Goal: Task Accomplishment & Management: Complete application form

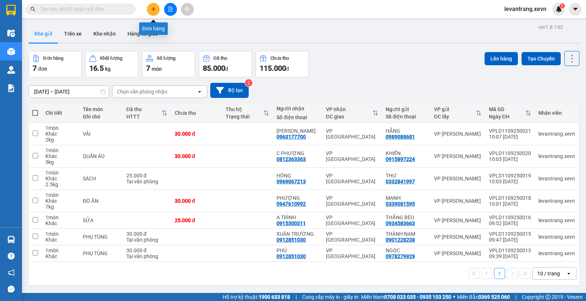
click at [157, 7] on button at bounding box center [153, 9] width 13 height 13
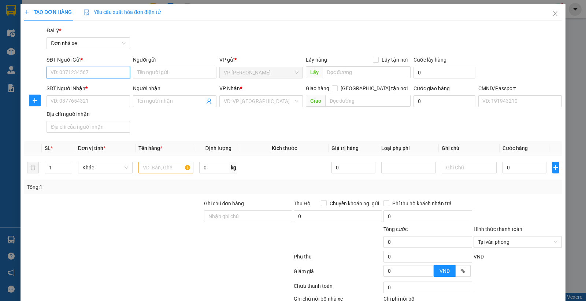
click at [78, 71] on input "SĐT Người Gửi *" at bounding box center [89, 73] width 84 height 12
click at [100, 71] on input "0983098163" at bounding box center [89, 73] width 84 height 12
type input "0983098163"
click at [158, 71] on input "Người gửi" at bounding box center [175, 73] width 84 height 12
type input "L"
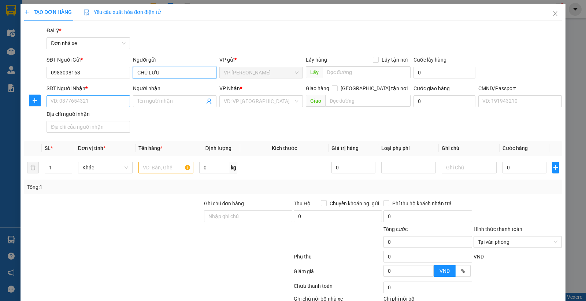
type input "CHÚ LƯU"
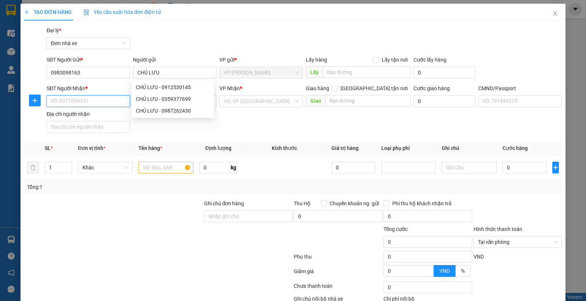
click at [89, 99] on input "SĐT Người Nhận *" at bounding box center [89, 101] width 84 height 12
click at [89, 99] on input "0988227849" at bounding box center [89, 101] width 84 height 12
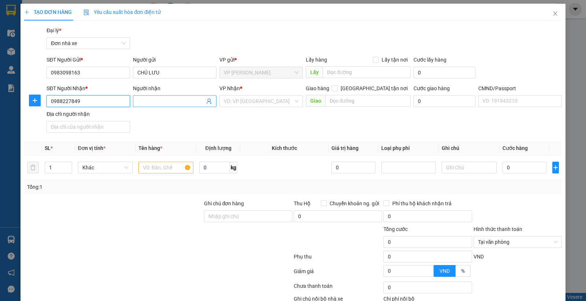
type input "0988227849"
click at [169, 100] on input "Người nhận" at bounding box center [170, 101] width 67 height 8
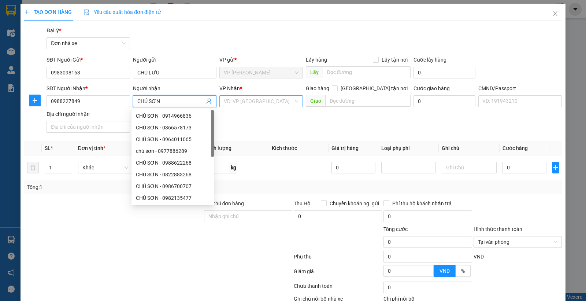
type input "CHÚ SƠN"
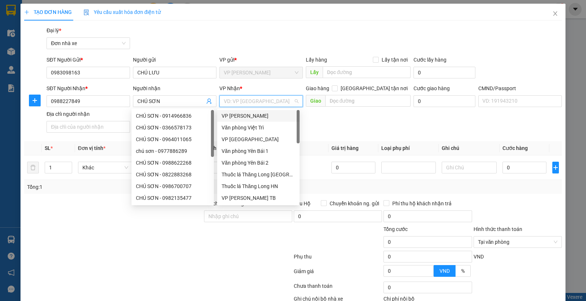
click at [241, 98] on input "search" at bounding box center [259, 101] width 70 height 11
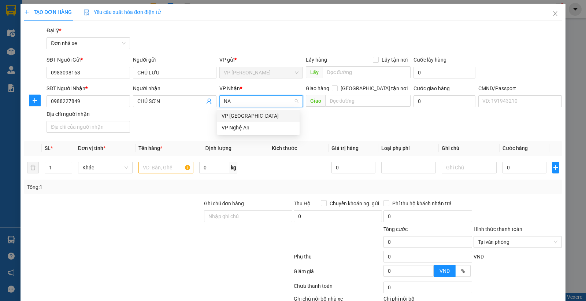
type input "NAM"
click at [242, 114] on div "VP [GEOGRAPHIC_DATA]" at bounding box center [259, 116] width 74 height 8
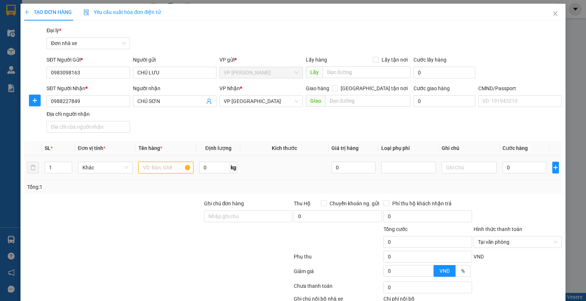
click at [163, 167] on input "text" at bounding box center [166, 168] width 55 height 12
type input "QUẦN ÁO"
click at [508, 163] on input "0" at bounding box center [525, 168] width 44 height 12
type input "3"
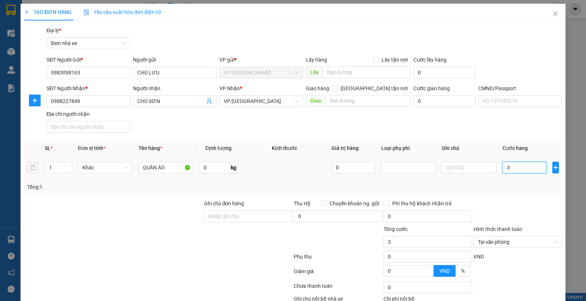
type input "30"
type input "30.000"
click at [518, 189] on div "Tổng: 1" at bounding box center [293, 187] width 532 height 8
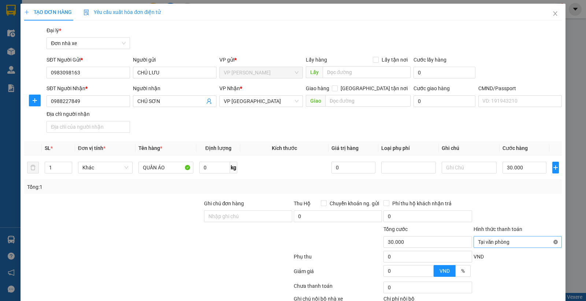
type input "30.000"
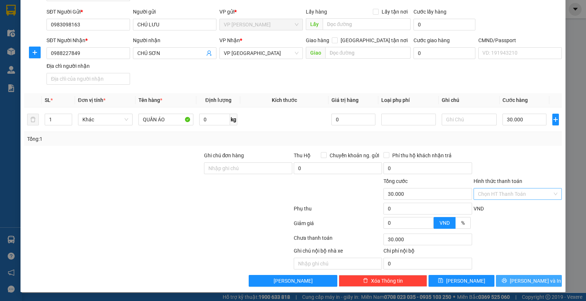
click at [518, 279] on span "[PERSON_NAME] và In" at bounding box center [535, 281] width 51 height 8
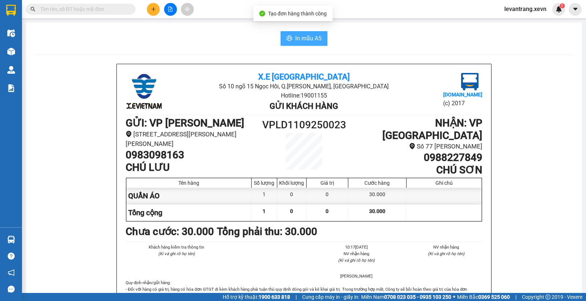
click at [303, 37] on span "In mẫu A5" at bounding box center [308, 38] width 26 height 9
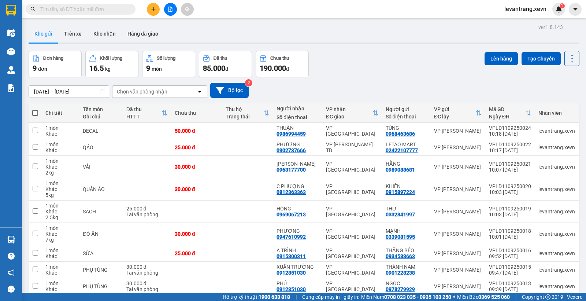
click at [380, 67] on div "Đơn hàng 9 đơn Khối lượng 16.5 kg Số lượng 9 món Đã thu 85.000 đ Chưa thu 190.0…" at bounding box center [304, 64] width 551 height 26
click at [102, 36] on button "Kho nhận" at bounding box center [105, 34] width 34 height 18
click at [367, 70] on div "Đơn hàng 9 đơn Khối lượng 16.5 kg Số lượng 9 món Đã thu 85.000 đ Chưa thu 190.0…" at bounding box center [304, 64] width 551 height 26
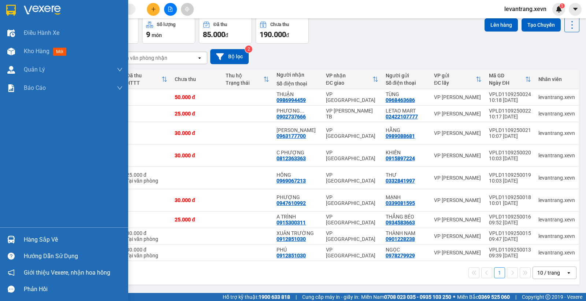
click at [13, 240] on img at bounding box center [11, 240] width 8 height 8
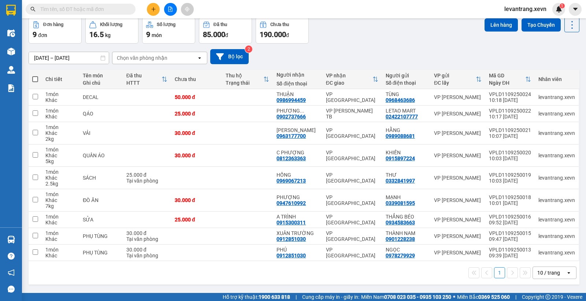
drag, startPoint x: 369, startPoint y: 33, endPoint x: 390, endPoint y: 56, distance: 30.4
click at [369, 33] on section "Kết quả tìm kiếm ( 0 ) Bộ lọc No Data levantrang.xevn 1 Điều hành xe Kho hàng m…" at bounding box center [293, 150] width 586 height 301
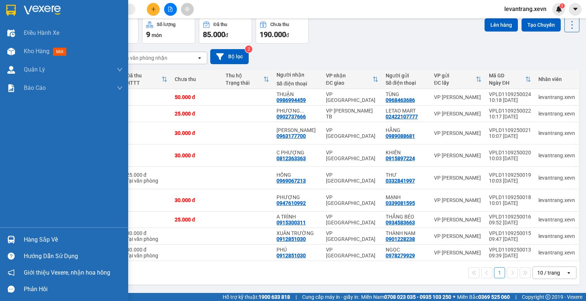
click at [49, 241] on div "Hàng sắp về" at bounding box center [73, 239] width 99 height 11
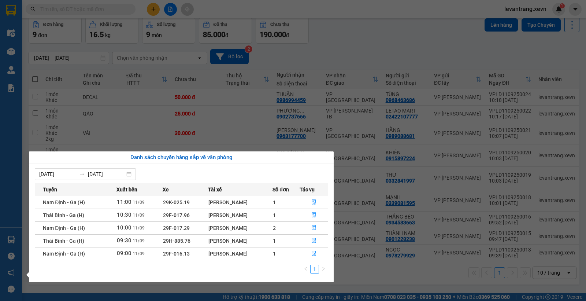
click at [375, 37] on section "Kết quả tìm kiếm ( 0 ) Bộ lọc No Data levantrang.xevn 1 Điều hành xe Kho hàng m…" at bounding box center [293, 150] width 586 height 301
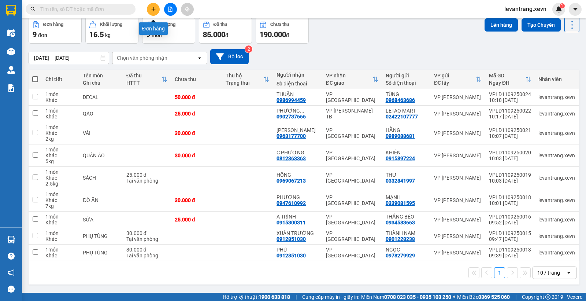
click at [152, 10] on icon "plus" at bounding box center [153, 9] width 5 height 5
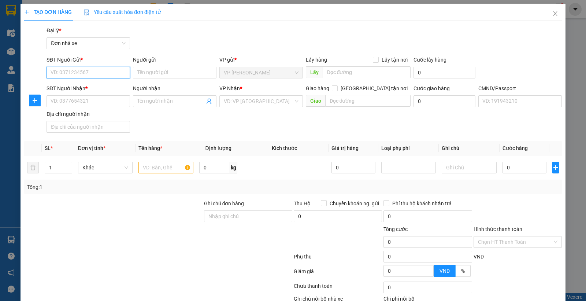
click at [103, 76] on input "SĐT Người Gửi *" at bounding box center [89, 73] width 84 height 12
type input "2"
click at [67, 165] on icon "up" at bounding box center [68, 166] width 3 height 3
click at [148, 170] on input "text" at bounding box center [166, 168] width 55 height 12
type input "2K VALY"
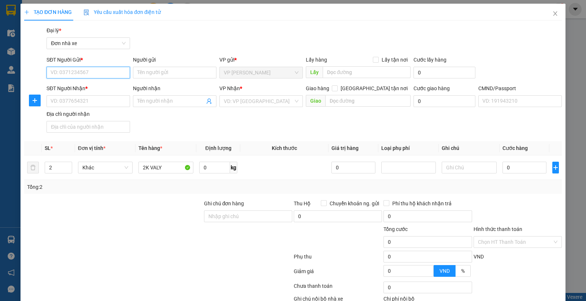
click at [93, 72] on input "SĐT Người Gửi *" at bounding box center [89, 73] width 84 height 12
click at [93, 72] on input "0936231180" at bounding box center [89, 73] width 84 height 12
type input "0936231180"
click at [155, 73] on input "Người gửi" at bounding box center [175, 73] width 84 height 12
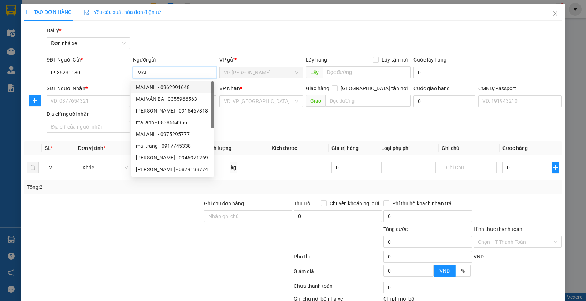
type input "MAI"
click at [279, 38] on div "Gói vận chuyển * Tiêu chuẩn Đại lý * Đơn nhà xe" at bounding box center [304, 39] width 519 height 26
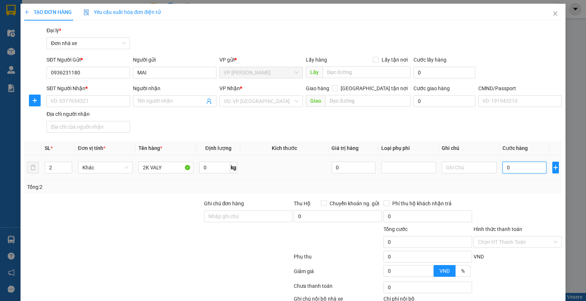
click at [528, 169] on input "0" at bounding box center [525, 168] width 44 height 12
type input "1"
type input "10"
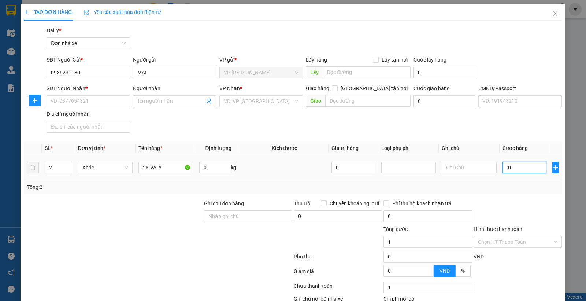
type input "10"
type input "100"
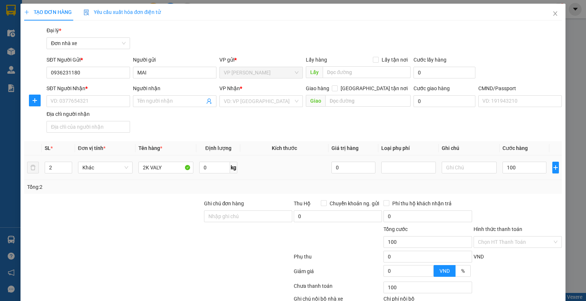
type input "100.000"
click at [522, 197] on div "Transit Pickup Surcharge Ids Transit Deliver Surcharge Ids Transit Deliver Surc…" at bounding box center [293, 180] width 538 height 308
click at [146, 165] on input "2K VALY" at bounding box center [166, 168] width 55 height 12
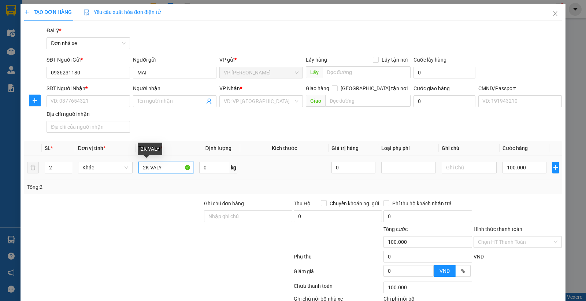
click at [147, 165] on input "2K VALY" at bounding box center [166, 168] width 55 height 12
type input "2THÙNG VALY"
click at [153, 230] on div at bounding box center [113, 238] width 180 height 26
click at [205, 169] on input "0" at bounding box center [214, 168] width 31 height 12
type input "17"
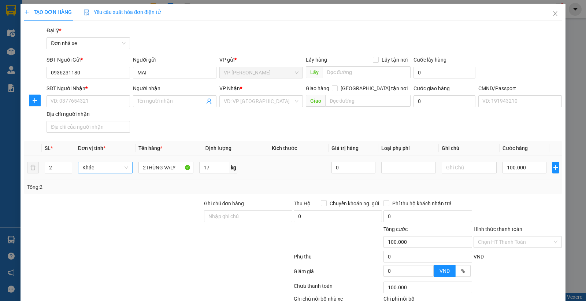
drag, startPoint x: 153, startPoint y: 214, endPoint x: 89, endPoint y: 163, distance: 81.7
click at [152, 214] on div at bounding box center [113, 212] width 180 height 26
click at [60, 100] on input "SĐT Người Nhận *" at bounding box center [89, 101] width 84 height 12
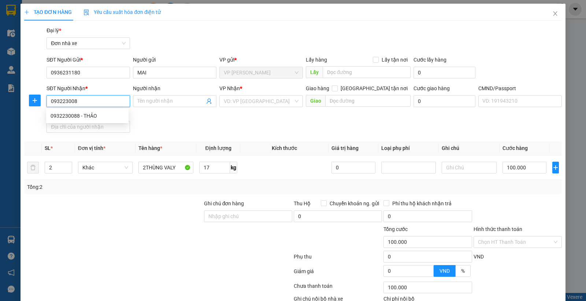
type input "0932230088"
click at [67, 116] on div "0932230088 - THẢO" at bounding box center [88, 116] width 74 height 8
type input "THẢO"
type input "CHÍNH CHỦ LẤY"
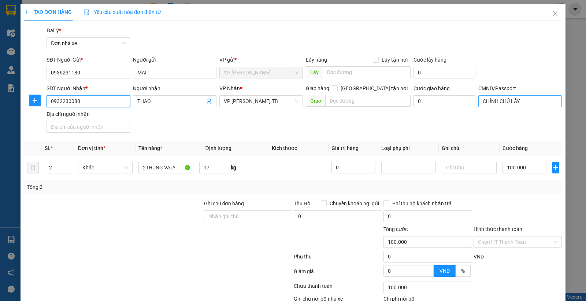
type input "0932230088"
click at [512, 98] on input "CHÍNH CHỦ LẤY" at bounding box center [521, 101] width 84 height 12
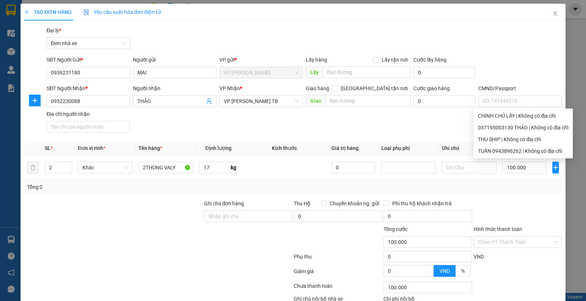
click at [511, 60] on div "SĐT Người Gửi * 0936231180 Người gửi MAI VP gửi * VP Lê Duẩn Lấy hàng Lấy tận n…" at bounding box center [304, 69] width 519 height 26
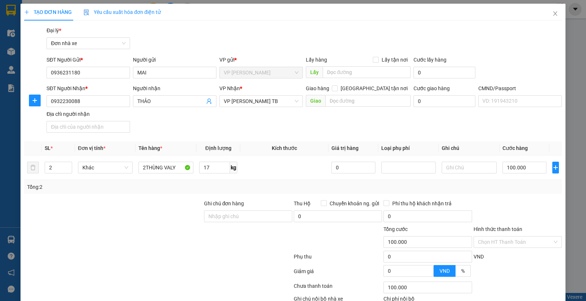
scroll to position [48, 0]
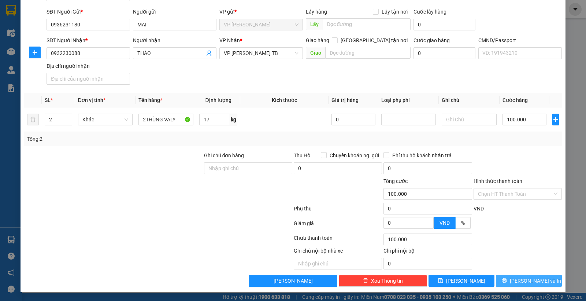
click at [507, 281] on icon "printer" at bounding box center [504, 280] width 5 height 5
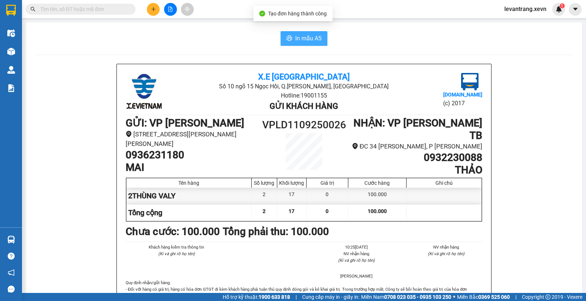
click at [295, 38] on span "In mẫu A5" at bounding box center [308, 38] width 26 height 9
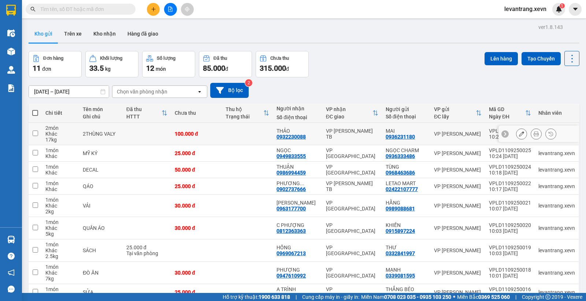
click at [519, 134] on icon at bounding box center [521, 133] width 5 height 5
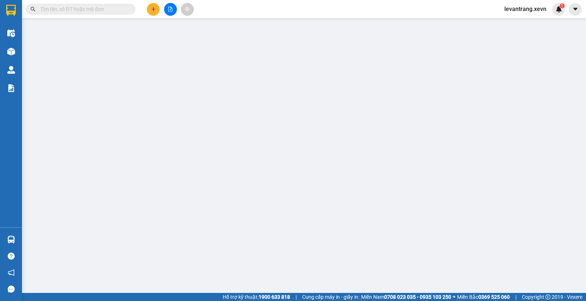
type input "0936231180"
type input "0932230088"
type input "100.000"
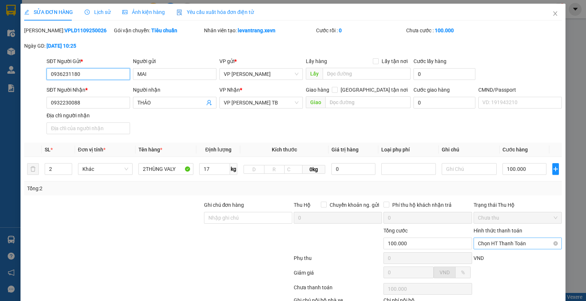
click at [504, 246] on span "Chọn HT Thanh Toán" at bounding box center [518, 243] width 80 height 11
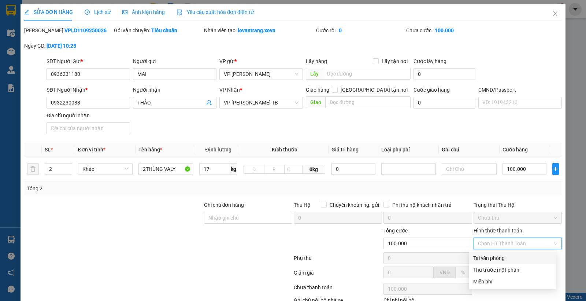
click at [497, 258] on div "Tại văn phòng" at bounding box center [513, 258] width 79 height 8
type input "0"
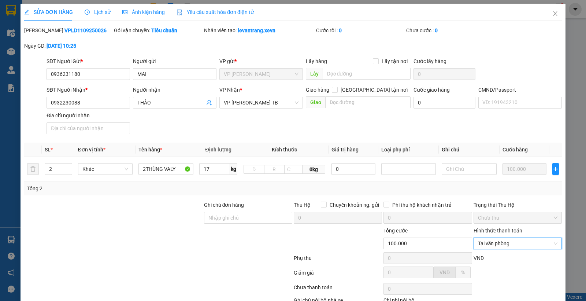
scroll to position [49, 0]
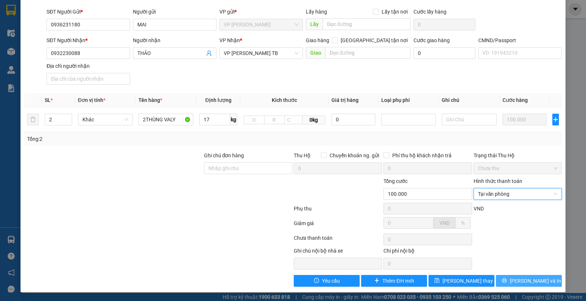
click at [517, 277] on span "[PERSON_NAME] và In" at bounding box center [535, 281] width 51 height 8
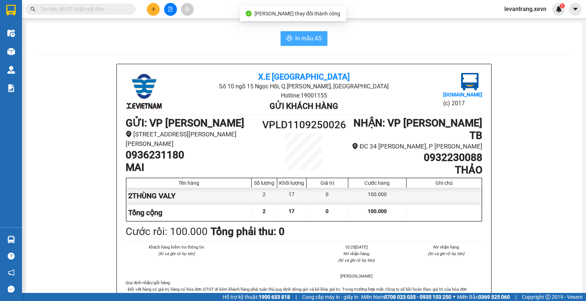
drag, startPoint x: 291, startPoint y: 38, endPoint x: 292, endPoint y: 43, distance: 5.1
click at [292, 38] on button "In mẫu A5" at bounding box center [304, 38] width 47 height 15
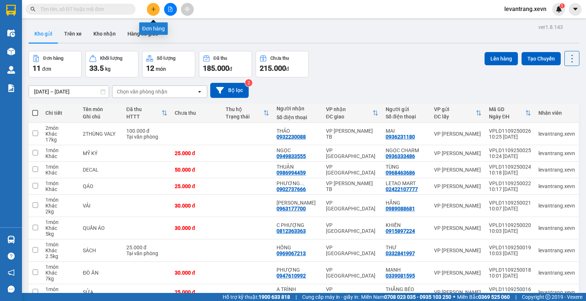
click at [152, 10] on icon "plus" at bounding box center [153, 9] width 5 height 5
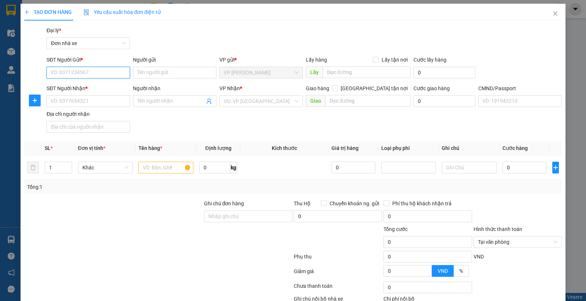
click at [101, 68] on input "SĐT Người Gửi *" at bounding box center [89, 73] width 84 height 12
type input "0904162528"
click at [110, 75] on input "0904162528" at bounding box center [89, 73] width 84 height 12
click at [94, 85] on div "0904162528 - TUẤN" at bounding box center [88, 87] width 74 height 8
type input "TUẤN"
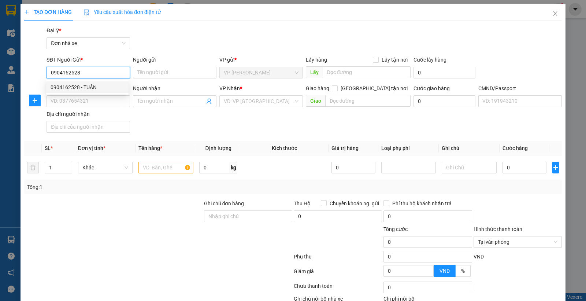
type input "0917520931"
type input "NGHĨA"
type input "0373093003897 BÙI HOÀNG NGHĨA 1993"
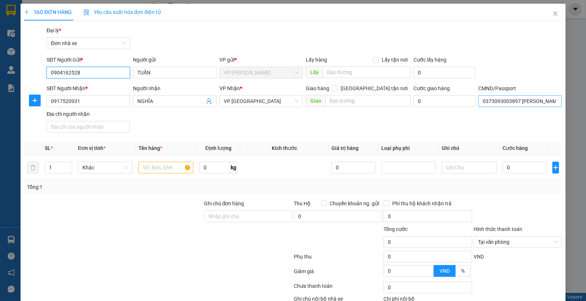
type input "0904162528"
click at [540, 100] on input "0373093003897 BÙI HOÀNG NGHĨA 1993" at bounding box center [521, 101] width 84 height 12
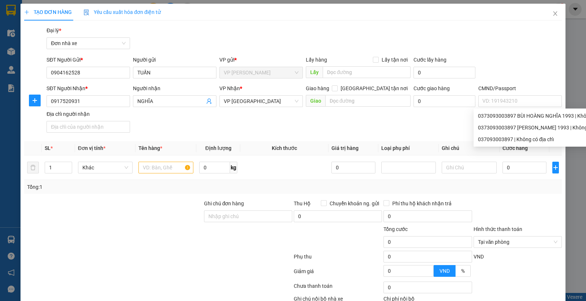
click at [534, 58] on div "SĐT Người Gửi * 0904162528 Người gửi TUẤN VP gửi * VP Lê Duẩn Lấy hàng Lấy tận …" at bounding box center [304, 69] width 519 height 26
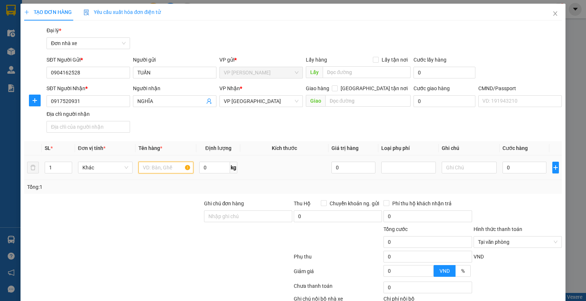
click at [163, 170] on input "text" at bounding box center [166, 168] width 55 height 12
type input "SÁCH"
click at [142, 215] on div at bounding box center [113, 212] width 180 height 26
click at [522, 171] on input "0" at bounding box center [525, 168] width 44 height 12
type input "3"
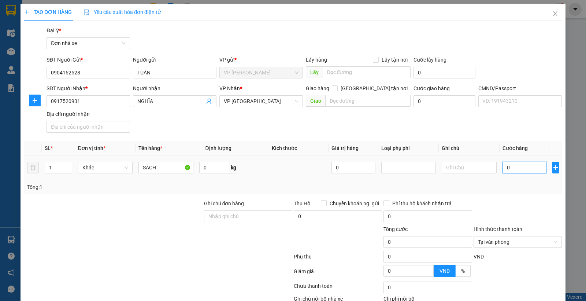
type input "3"
type input "30"
type input "30.000"
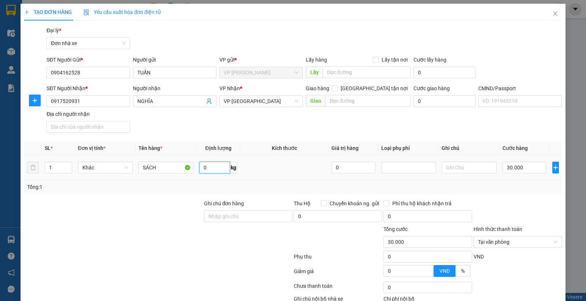
click at [213, 167] on input "0" at bounding box center [214, 168] width 31 height 12
type input "2.3"
click at [174, 240] on div at bounding box center [113, 238] width 180 height 26
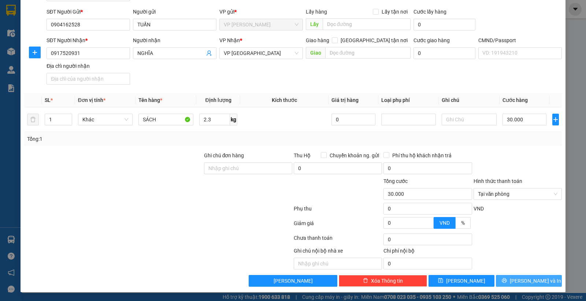
click at [532, 277] on span "[PERSON_NAME] và In" at bounding box center [535, 281] width 51 height 8
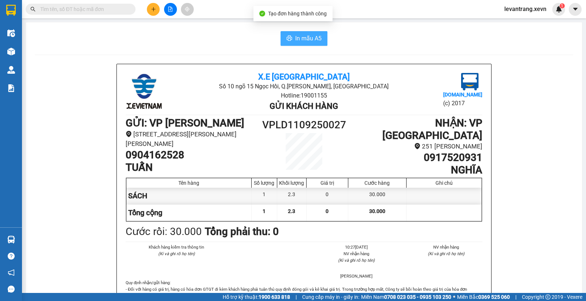
click at [291, 38] on button "In mẫu A5" at bounding box center [304, 38] width 47 height 15
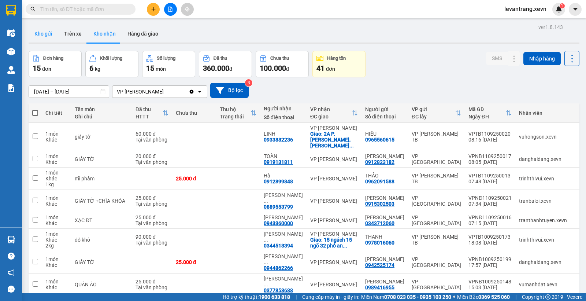
drag, startPoint x: 45, startPoint y: 34, endPoint x: 56, endPoint y: 37, distance: 11.6
click at [43, 35] on button "Kho gửi" at bounding box center [44, 34] width 30 height 18
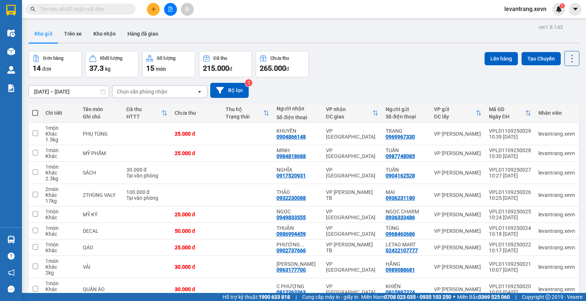
click at [413, 46] on div "ver 1.8.143 Kho gửi Trên xe Kho nhận Hàng đã giao Đơn hàng 14 đơn Khối lượng 37…" at bounding box center [304, 185] width 557 height 327
click at [420, 52] on div "Đơn hàng 14 đơn Khối lượng 37.3 kg Số lượng 15 món Đã thu 215.000 đ Chưa thu 26…" at bounding box center [304, 64] width 551 height 26
click at [153, 10] on icon "plus" at bounding box center [153, 9] width 5 height 5
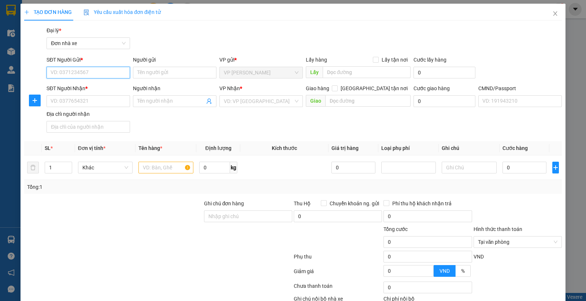
click at [71, 73] on input "SĐT Người Gửi *" at bounding box center [89, 73] width 84 height 12
paste input "0968202265"
type input "0968202265"
click at [87, 72] on input "0968202265" at bounding box center [89, 73] width 84 height 12
click at [87, 87] on div "0968202265 - ROCKY LENS" at bounding box center [88, 87] width 74 height 8
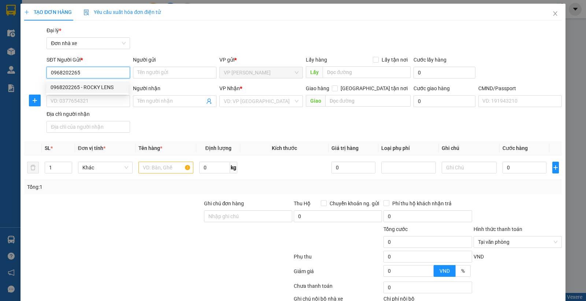
type input "ROCKY LENS"
type input "0906669939"
type input "[PERSON_NAME]"
type input "0968202265"
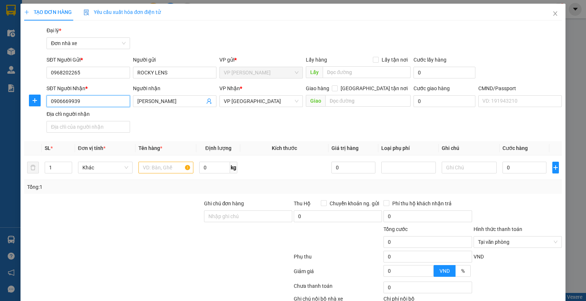
click at [83, 98] on input "0906669939" at bounding box center [89, 101] width 84 height 12
click at [82, 98] on input "0964676029" at bounding box center [89, 101] width 84 height 12
type input "0964676029"
click at [155, 103] on input "[PERSON_NAME]" at bounding box center [170, 101] width 67 height 8
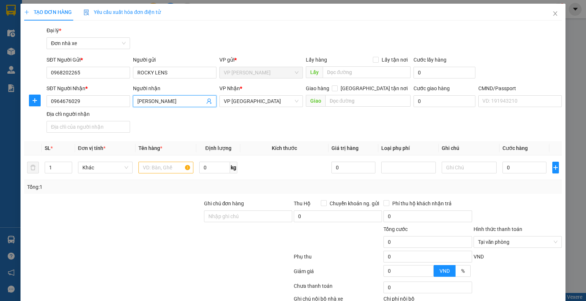
click at [155, 103] on input "[PERSON_NAME]" at bounding box center [170, 101] width 67 height 8
click at [250, 103] on span "VP [GEOGRAPHIC_DATA]" at bounding box center [261, 101] width 75 height 11
type input "CHẤT"
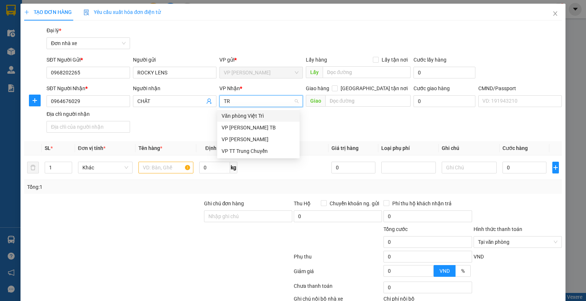
type input "TRẮ"
click at [243, 115] on div "VP [PERSON_NAME] TB" at bounding box center [259, 116] width 74 height 8
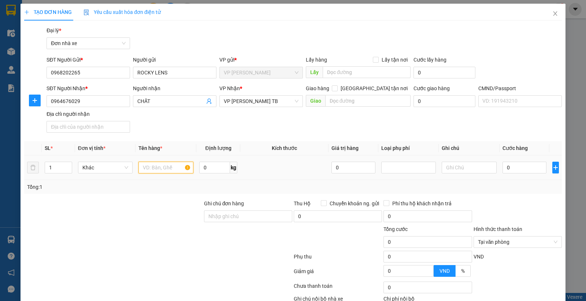
drag, startPoint x: 151, startPoint y: 171, endPoint x: 152, endPoint y: 167, distance: 3.7
click at [152, 168] on input "text" at bounding box center [166, 168] width 55 height 12
type input "KÍNH"
type input "2"
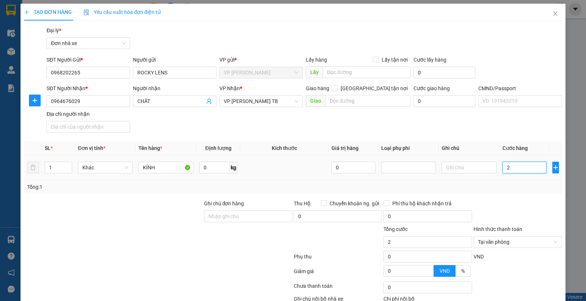
type input "25"
type input "25.000"
click at [502, 193] on div "Tổng: 1" at bounding box center [293, 187] width 538 height 14
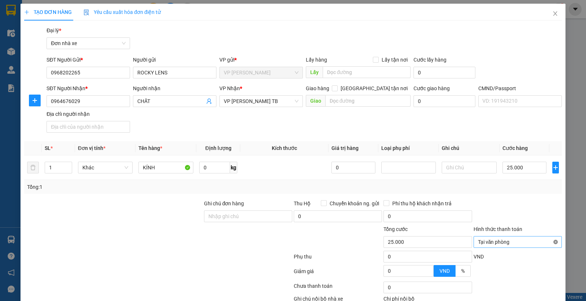
type input "25.000"
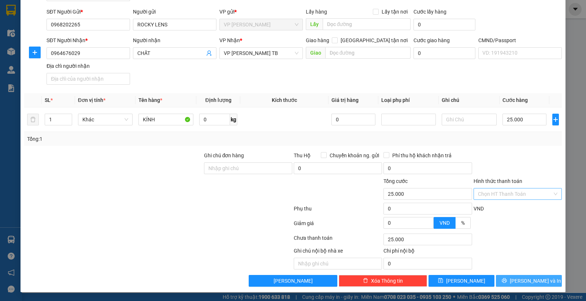
click at [524, 277] on span "[PERSON_NAME] và In" at bounding box center [535, 281] width 51 height 8
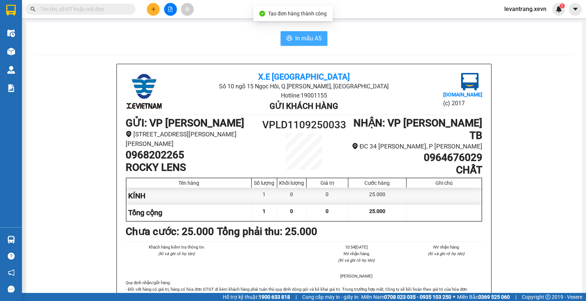
click at [299, 37] on span "In mẫu A5" at bounding box center [308, 38] width 26 height 9
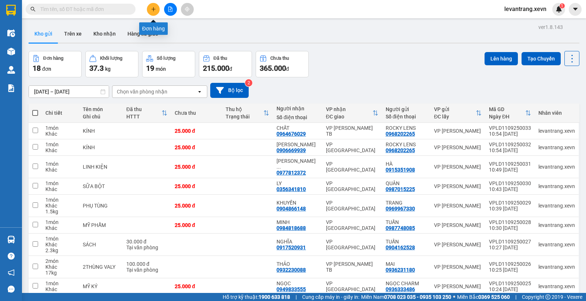
click at [153, 9] on icon "plus" at bounding box center [153, 9] width 4 height 0
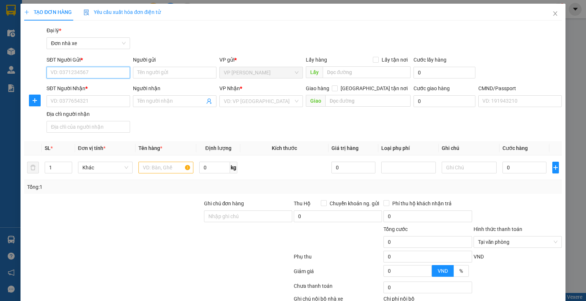
click at [83, 71] on input "SĐT Người Gửi *" at bounding box center [89, 73] width 84 height 12
click at [83, 71] on input "0707" at bounding box center [89, 73] width 84 height 12
click at [84, 87] on div "0947930707 - PHƯỢNG" at bounding box center [88, 87] width 74 height 8
type input "0947930707"
type input "PHƯỢNG"
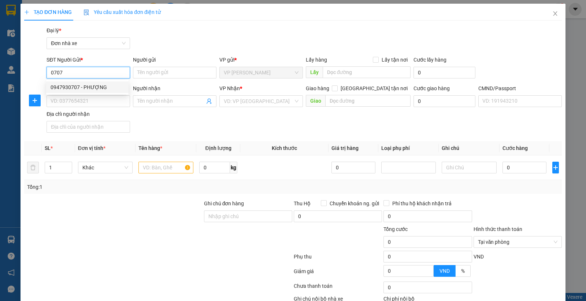
type input "0945772647"
type input "CHÚ NHẠC"
type input "c c"
click at [79, 72] on input "0947930707" at bounding box center [89, 73] width 84 height 12
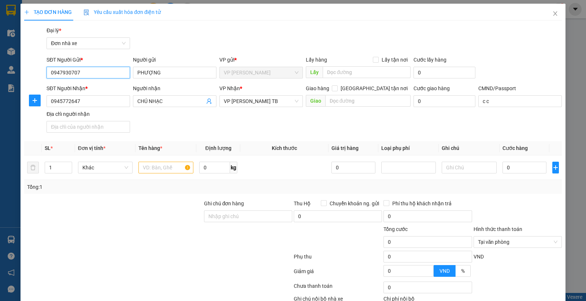
click at [79, 72] on input "0947930707" at bounding box center [89, 73] width 84 height 12
click at [555, 14] on span "Close" at bounding box center [555, 14] width 21 height 21
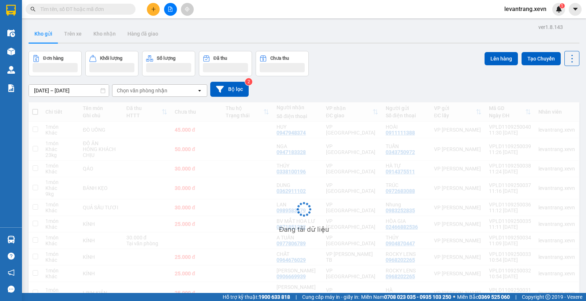
click at [61, 10] on input "text" at bounding box center [83, 9] width 87 height 8
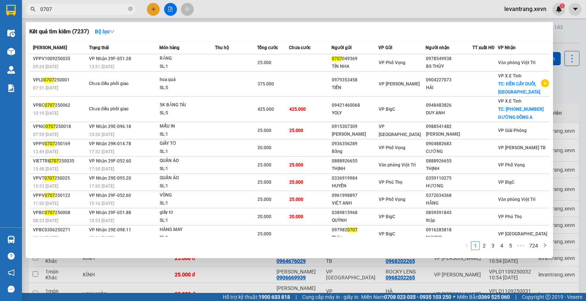
type input "0707"
click at [152, 9] on div at bounding box center [293, 150] width 586 height 301
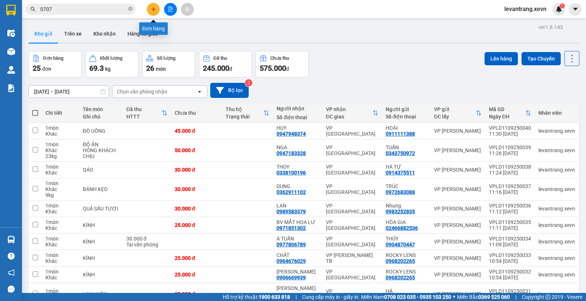
click at [152, 5] on button at bounding box center [153, 9] width 13 height 13
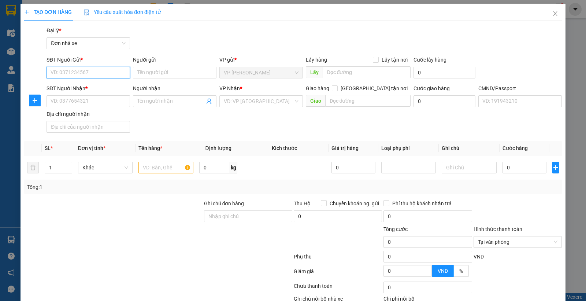
click at [64, 69] on input "SĐT Người Gửi *" at bounding box center [89, 73] width 84 height 12
type input "0969960707"
click at [81, 70] on input "0969960707" at bounding box center [89, 73] width 84 height 12
click at [84, 86] on div "0969960707 - TOÀN" at bounding box center [88, 87] width 74 height 8
type input "TOÀN"
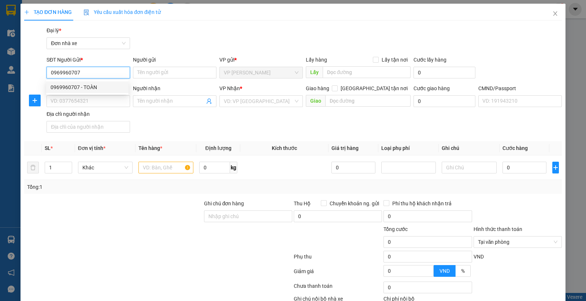
type input "0947685866"
type input "THẮNG"
type input "0010880049701 NGUYỄN VĂN THẮNG"
type input "123"
type input "0969960707"
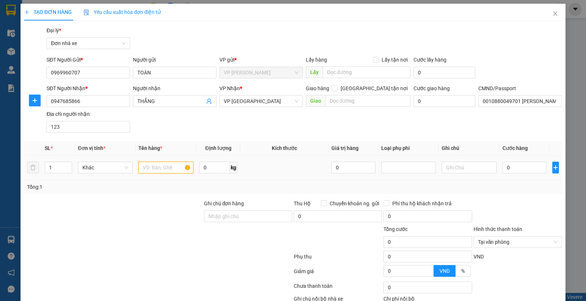
click at [155, 166] on input "text" at bounding box center [166, 168] width 55 height 12
type input "PHỤ TÙNG OTO"
click at [512, 165] on input "0" at bounding box center [525, 168] width 44 height 12
type input "4"
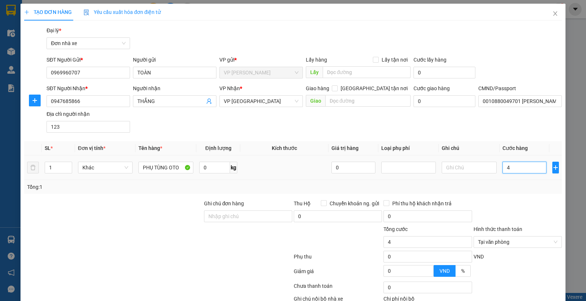
type input "40"
type input "40.000"
click at [511, 199] on div "Transit Pickup Surcharge Ids Transit Deliver Surcharge Ids Transit Deliver Surc…" at bounding box center [293, 180] width 538 height 308
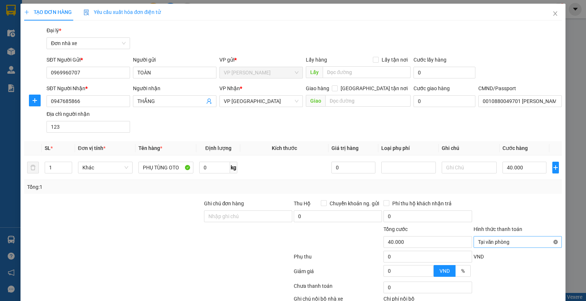
type input "40.000"
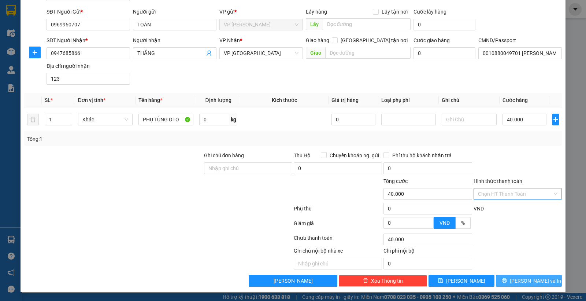
click at [523, 280] on span "[PERSON_NAME] và In" at bounding box center [535, 281] width 51 height 8
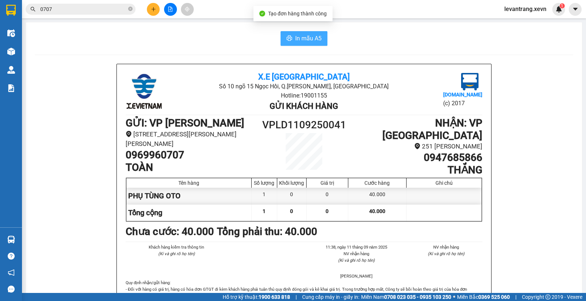
click at [295, 34] on span "In mẫu A5" at bounding box center [308, 38] width 26 height 9
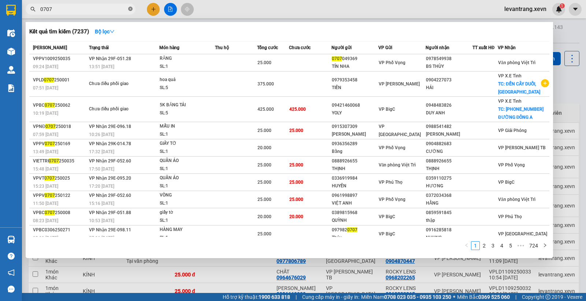
click at [129, 8] on icon "close-circle" at bounding box center [130, 9] width 4 height 4
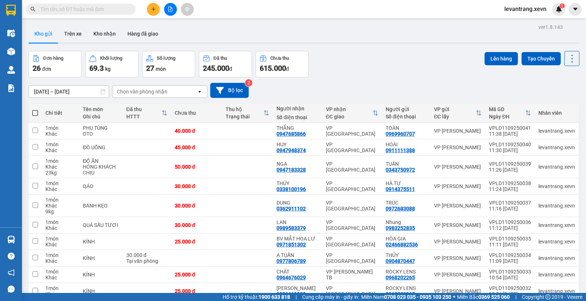
click at [357, 62] on div "Đơn hàng 26 đơn Khối lượng 69.3 kg Số lượng 27 món Đã thu 245.000 đ Chưa thu 61…" at bounding box center [304, 64] width 551 height 26
click at [365, 80] on div "[DATE] – [DATE] Press the down arrow key to interact with the calendar and sele…" at bounding box center [304, 90] width 551 height 26
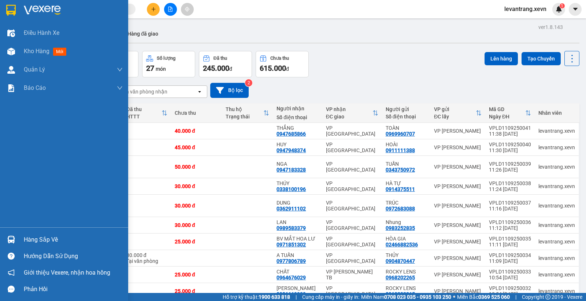
click at [12, 239] on img at bounding box center [11, 240] width 8 height 8
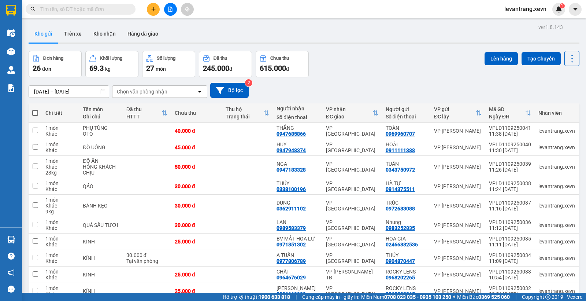
click at [378, 77] on section "Kết quả tìm kiếm ( 7237 ) Bộ lọc Mã ĐH Trạng thái Món hàng Thu hộ Tổng cước Chư…" at bounding box center [293, 150] width 586 height 301
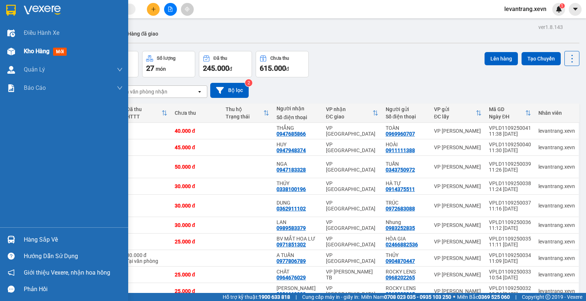
drag, startPoint x: 10, startPoint y: 53, endPoint x: 34, endPoint y: 50, distance: 24.0
click at [11, 52] on img at bounding box center [11, 52] width 8 height 8
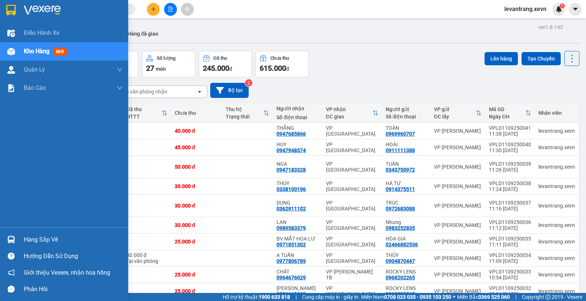
click at [30, 54] on span "Kho hàng" at bounding box center [37, 51] width 26 height 7
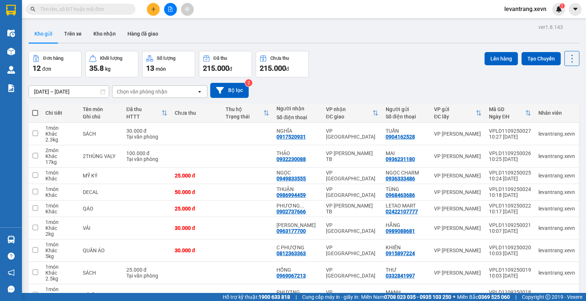
click at [404, 51] on div "Đơn hàng 12 đơn Khối lượng 35.8 kg Số lượng 13 món Đã thu 215.000 đ Chưa thu 21…" at bounding box center [304, 64] width 551 height 26
click at [348, 85] on div "[DATE] – [DATE] Press the down arrow key to interact with the calendar and sele…" at bounding box center [304, 90] width 551 height 15
click at [373, 62] on div "Đơn hàng 12 đơn Khối lượng 35.8 kg Số lượng 13 món Đã thu 215.000 đ Chưa thu 21…" at bounding box center [304, 64] width 551 height 26
click at [77, 8] on input "text" at bounding box center [83, 9] width 87 height 8
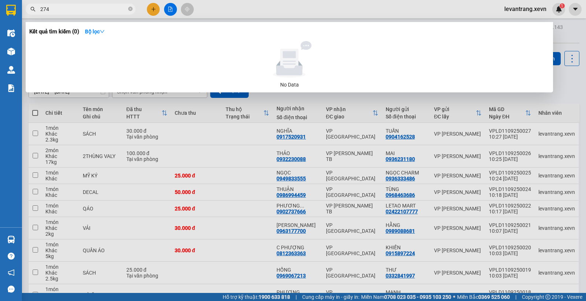
type input "2748"
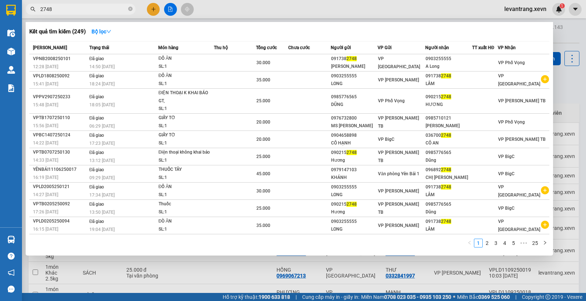
click at [56, 10] on input "2748" at bounding box center [83, 9] width 87 height 8
click at [130, 10] on icon "close-circle" at bounding box center [130, 9] width 4 height 4
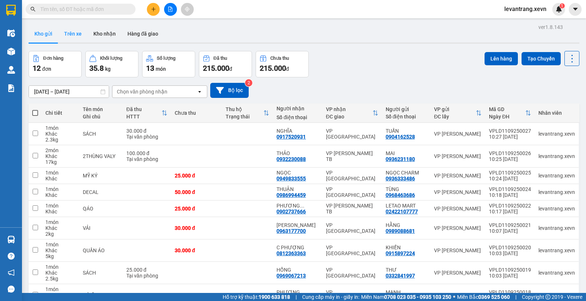
click at [78, 38] on button "Trên xe" at bounding box center [72, 34] width 29 height 18
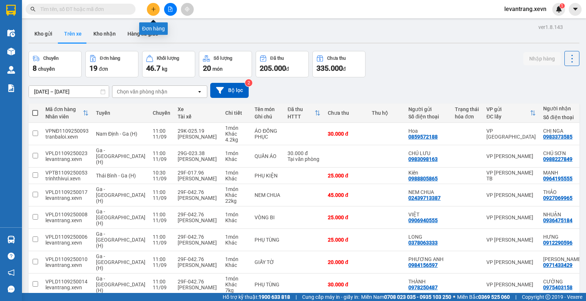
click at [154, 8] on button at bounding box center [153, 9] width 13 height 13
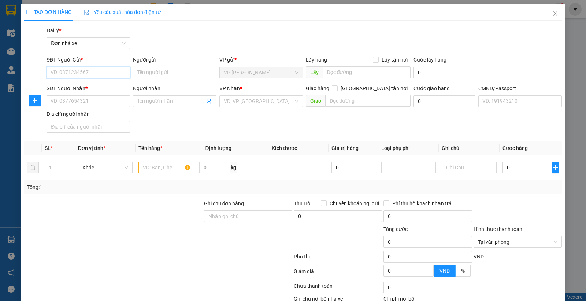
drag, startPoint x: 100, startPoint y: 73, endPoint x: 517, endPoint y: 73, distance: 417.1
click at [100, 73] on input "SĐT Người Gửi *" at bounding box center [89, 73] width 84 height 12
click at [93, 86] on div "0969967330 - TRANG" at bounding box center [88, 87] width 74 height 8
type input "0969967330"
type input "TRANG"
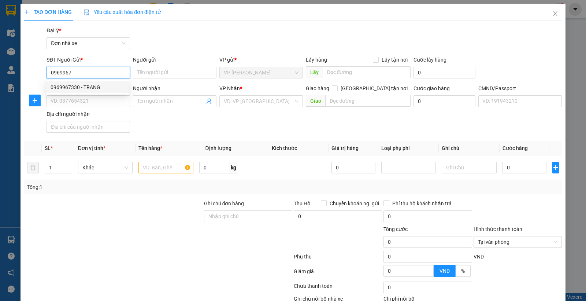
type input "0962475666"
type input "TRUNG THÁI"
type input "[PERSON_NAME]"
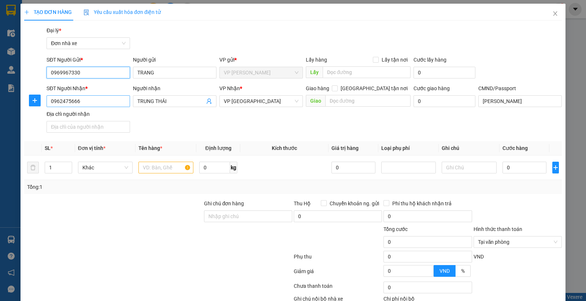
type input "0969967330"
click at [105, 101] on input "0962475666" at bounding box center [89, 101] width 84 height 12
click at [92, 102] on input "6148" at bounding box center [89, 101] width 84 height 12
click at [95, 99] on input "6148" at bounding box center [89, 101] width 84 height 12
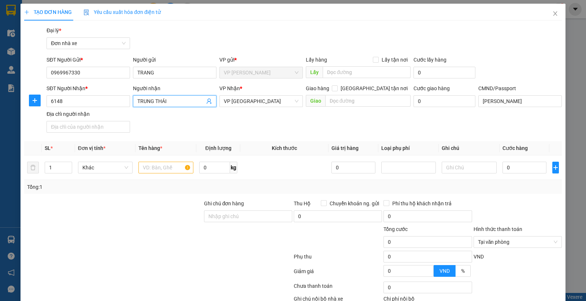
click at [206, 102] on icon "user-add" at bounding box center [209, 101] width 6 height 6
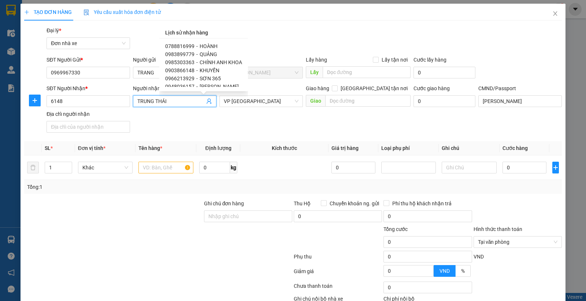
scroll to position [122, 0]
click at [200, 54] on span "KHUYẾN" at bounding box center [210, 54] width 20 height 6
type input "0904866148"
type input "KHUYẾN"
type input "CHÍNH CHỦ"
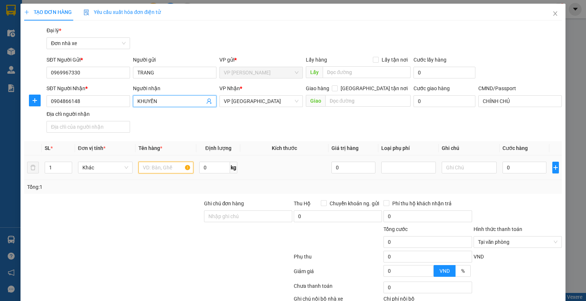
click at [173, 166] on input "text" at bounding box center [166, 168] width 55 height 12
type input "PHỤ TÙNG"
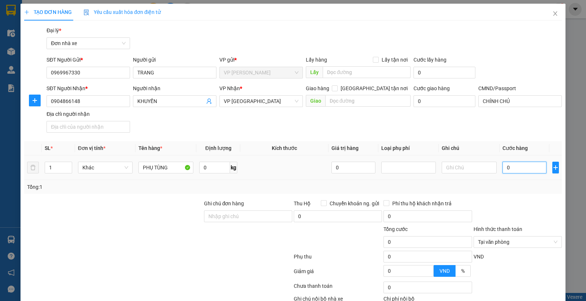
drag, startPoint x: 523, startPoint y: 169, endPoint x: 519, endPoint y: 165, distance: 5.4
click at [522, 169] on input "0" at bounding box center [525, 168] width 44 height 12
type input "3"
type input "30"
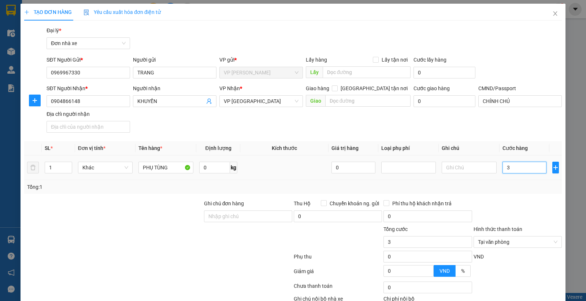
type input "30"
type input "30.000"
click at [369, 120] on div "SĐT Người Nhận * 0904866148 Người nhận KHUYẾN VP Nhận * VP Nam Định Giao hàng […" at bounding box center [304, 109] width 519 height 51
click at [534, 169] on input "30.000" at bounding box center [525, 168] width 44 height 12
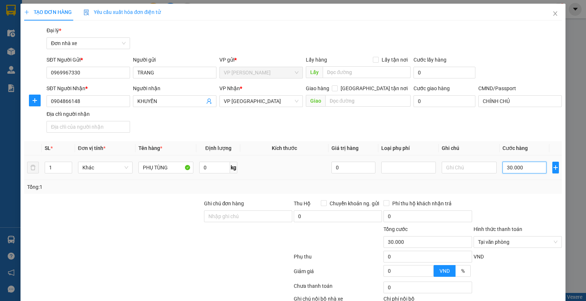
type input "2"
type input "25"
type input "25.000"
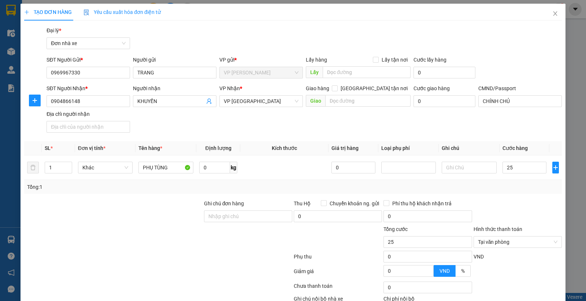
type input "25.000"
click at [521, 207] on div at bounding box center [518, 212] width 90 height 26
type input "25.000"
click at [211, 168] on input "0" at bounding box center [214, 168] width 31 height 12
type input "2"
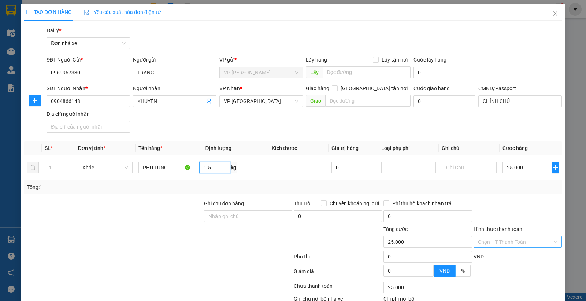
type input "1.5"
click at [117, 231] on div at bounding box center [113, 238] width 180 height 26
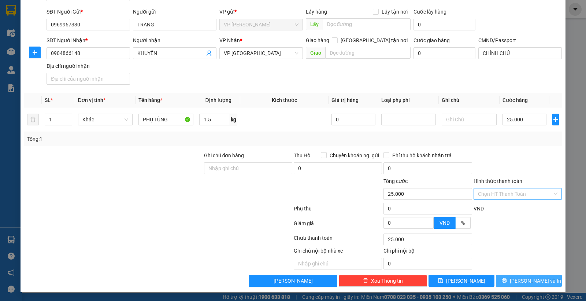
click at [507, 280] on icon "printer" at bounding box center [504, 280] width 5 height 5
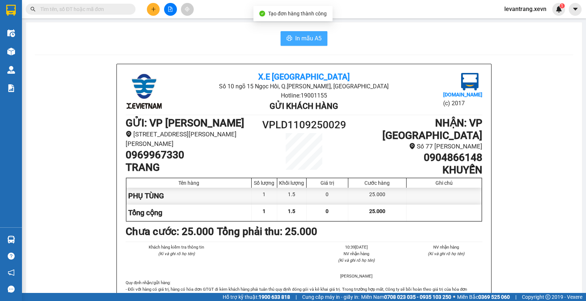
click at [310, 37] on span "In mẫu A5" at bounding box center [308, 38] width 26 height 9
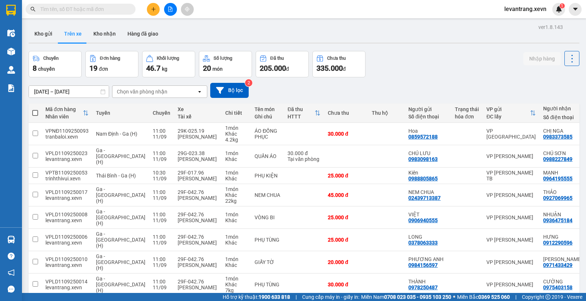
click at [78, 7] on input "text" at bounding box center [83, 9] width 87 height 8
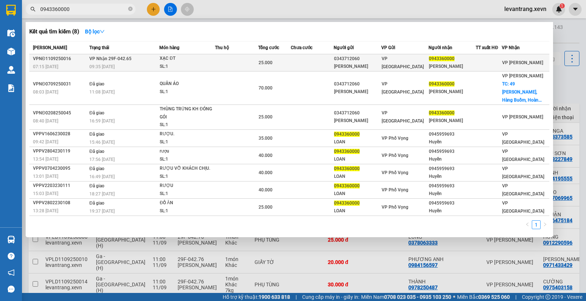
type input "0943360000"
click at [412, 70] on td "VP [GEOGRAPHIC_DATA]" at bounding box center [406, 62] width 48 height 17
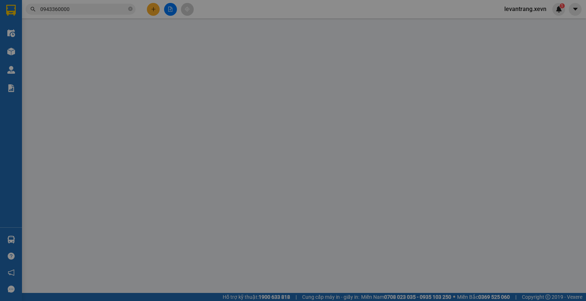
type input "0343712060"
type input "[PERSON_NAME]"
type input "0943360000"
type input "[PERSON_NAME]"
type input "030305008356 [PERSON_NAME] LẤY"
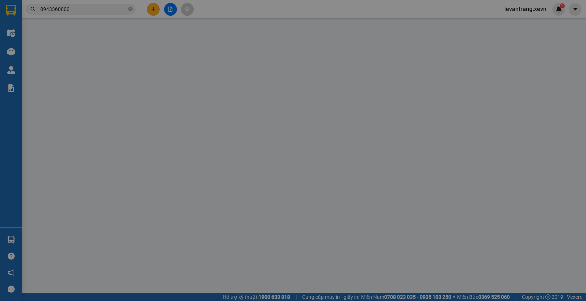
type input "25.000"
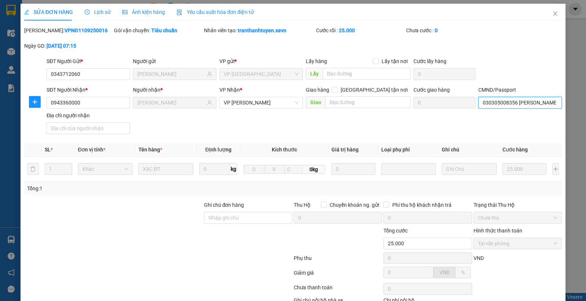
click at [488, 100] on input "030305008356 [PERSON_NAME] LẤY" at bounding box center [521, 103] width 84 height 12
type input "0824284567 A HUY"
click at [441, 131] on div "SĐT Người Nhận * 0943360000 Người nhận * THANH LOAN VP Nhận * VP [PERSON_NAME] …" at bounding box center [304, 111] width 519 height 51
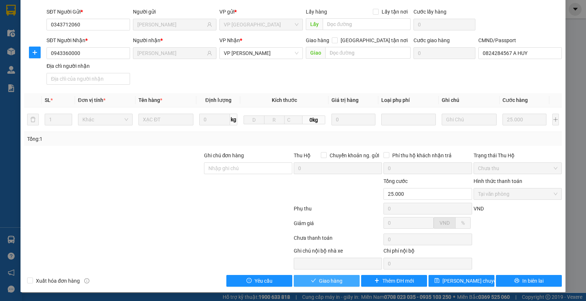
click at [326, 281] on span "Giao hàng" at bounding box center [330, 281] width 23 height 8
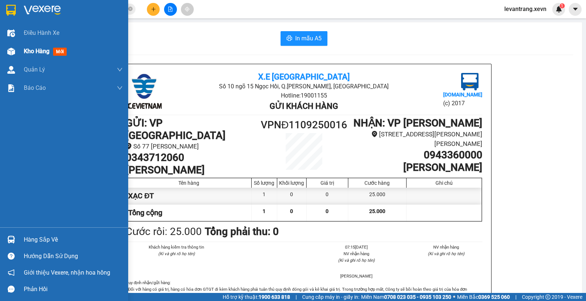
click at [11, 49] on img at bounding box center [11, 52] width 8 height 8
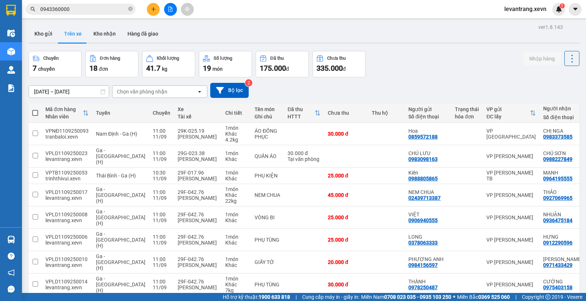
click at [427, 49] on div "ver 1.8.143 Kho gửi Trên xe Kho nhận Hàng đã giao Chuyến 7 chuyến Đơn hàng 18 đ…" at bounding box center [304, 194] width 557 height 345
click at [448, 53] on div "Chuyến 7 chuyến Đơn hàng 18 đơn Khối lượng 41.7 kg Số lượng 19 món Đã thu 175.0…" at bounding box center [304, 64] width 551 height 26
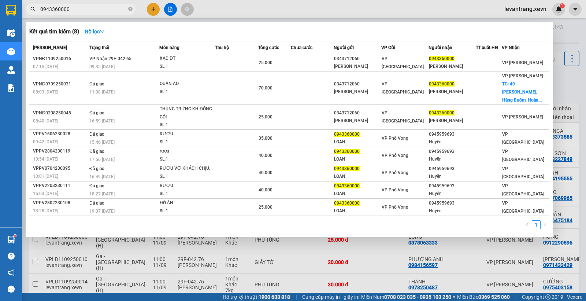
click at [69, 8] on input "0943360000" at bounding box center [83, 9] width 87 height 8
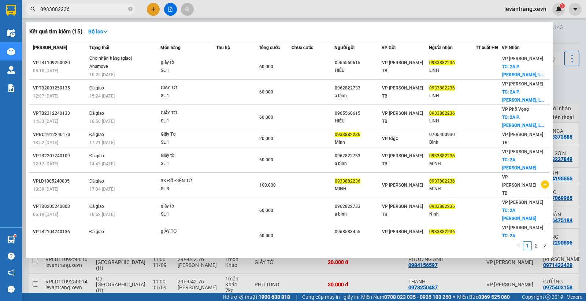
type input "0933882236"
click at [577, 83] on div at bounding box center [293, 150] width 586 height 301
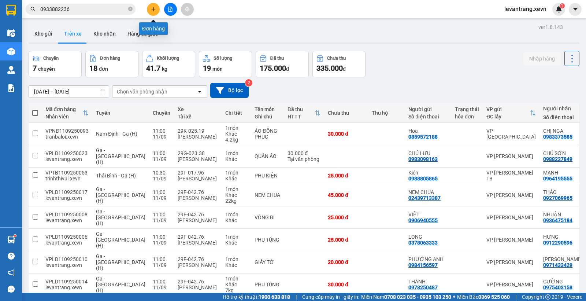
click at [150, 8] on button at bounding box center [153, 9] width 13 height 13
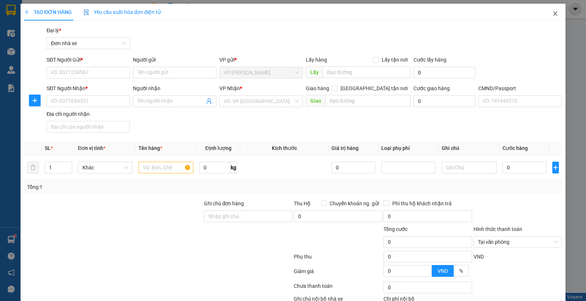
click at [554, 13] on icon "close" at bounding box center [556, 13] width 4 height 4
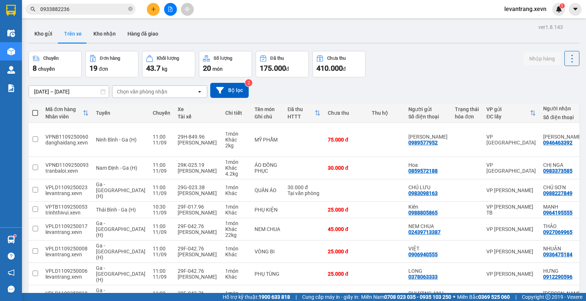
click at [430, 71] on div "Chuyến 8 chuyến Đơn hàng 19 đơn Khối lượng 43.7 kg Số lượng 20 món Đã thu 175.0…" at bounding box center [304, 64] width 551 height 26
click at [153, 7] on icon "plus" at bounding box center [153, 9] width 5 height 5
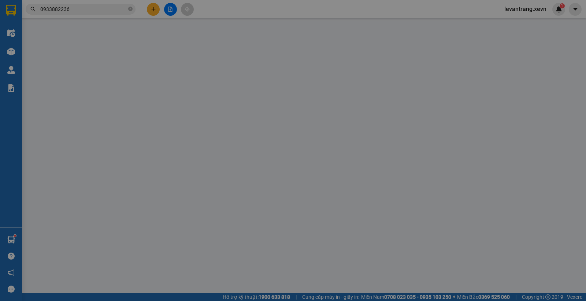
click at [111, 11] on div "TẠO ĐƠN HÀNG Yêu cầu xuất hóa đơn điện tử" at bounding box center [92, 12] width 137 height 17
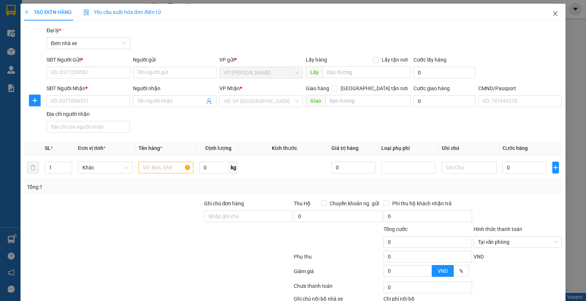
click at [553, 14] on icon "close" at bounding box center [556, 14] width 6 height 6
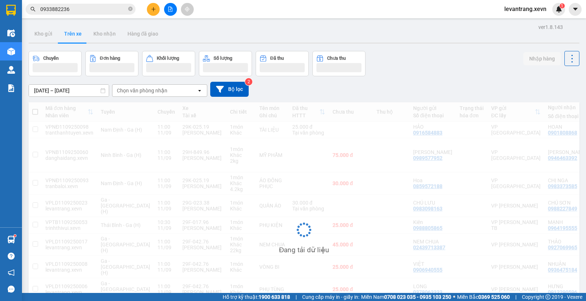
click at [91, 11] on input "0933882236" at bounding box center [83, 9] width 87 height 8
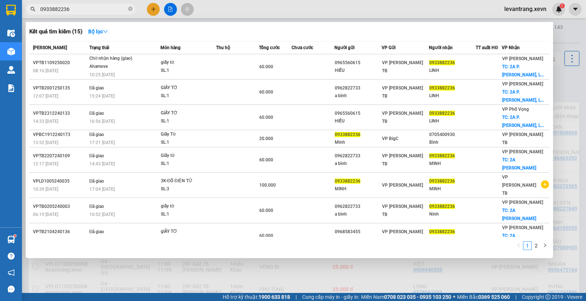
click at [91, 11] on input "0933882236" at bounding box center [83, 9] width 87 height 8
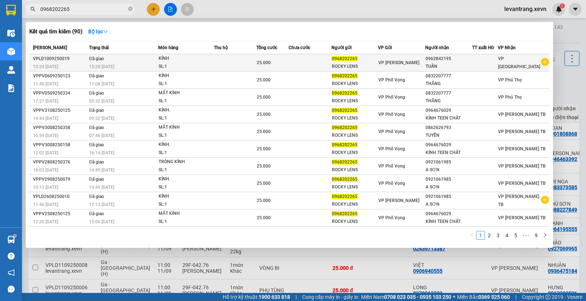
type input "0968202265"
click at [545, 60] on icon "plus-circle" at bounding box center [545, 62] width 8 height 8
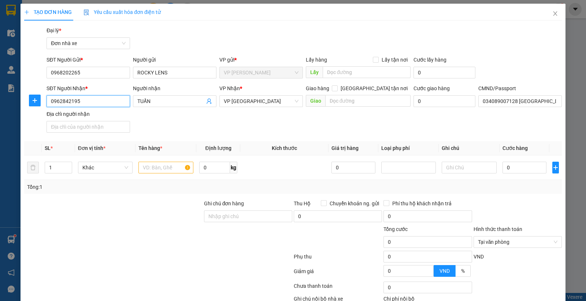
click at [97, 102] on input "0962842195" at bounding box center [89, 101] width 84 height 12
type input "0906669939"
click at [92, 117] on div "0906669939 - [PERSON_NAME]" at bounding box center [88, 116] width 74 height 8
type input "[PERSON_NAME]"
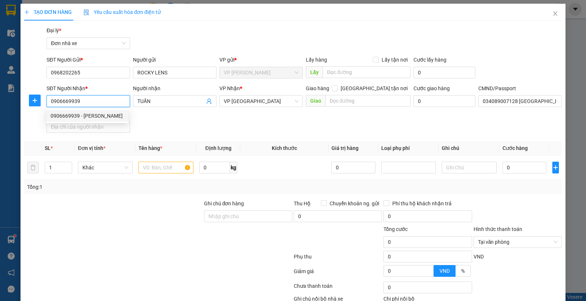
type input "034075009917 [PERSON_NAME]"
type input "0906669939"
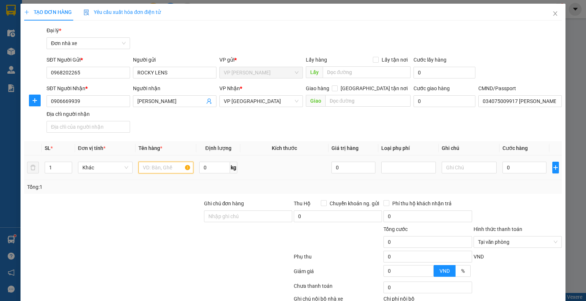
click at [153, 167] on input "text" at bounding box center [166, 168] width 55 height 12
type input "KÍNH"
click at [526, 168] on input "0" at bounding box center [525, 168] width 44 height 12
type input "2"
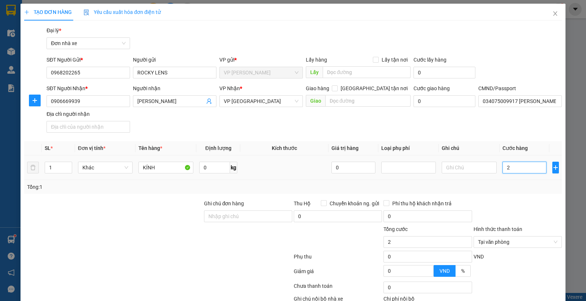
type input "25"
type input "25.000"
click at [523, 185] on div "Tổng: 1" at bounding box center [293, 187] width 532 height 8
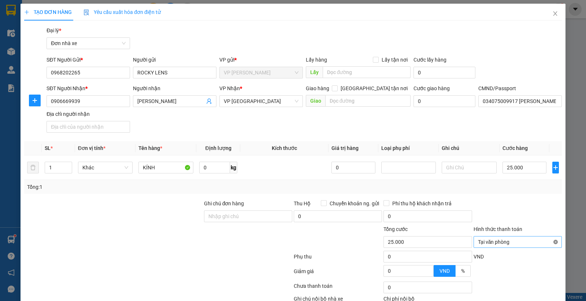
type input "25.000"
click at [503, 102] on input "034075009917 [PERSON_NAME]" at bounding box center [521, 101] width 84 height 12
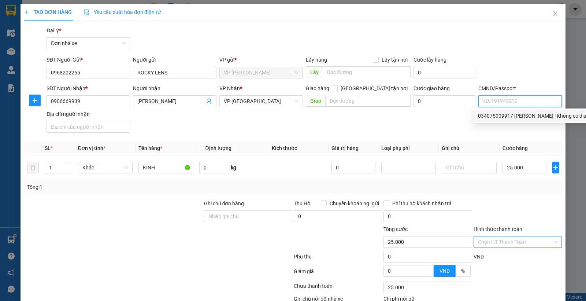
scroll to position [48, 0]
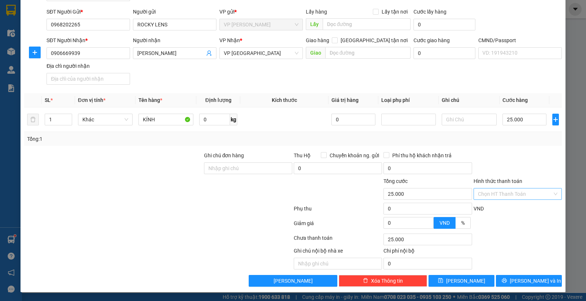
click at [496, 76] on div "SĐT Người Nhận * 0906669939 Người nhận [PERSON_NAME] VP Nhận * VP Ninh Bình Gia…" at bounding box center [304, 61] width 519 height 51
click at [517, 279] on span "[PERSON_NAME] và In" at bounding box center [535, 281] width 51 height 8
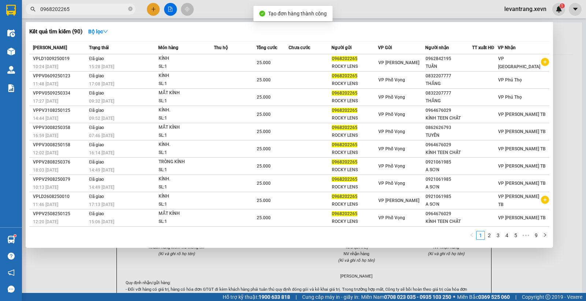
click at [576, 76] on div at bounding box center [293, 150] width 586 height 301
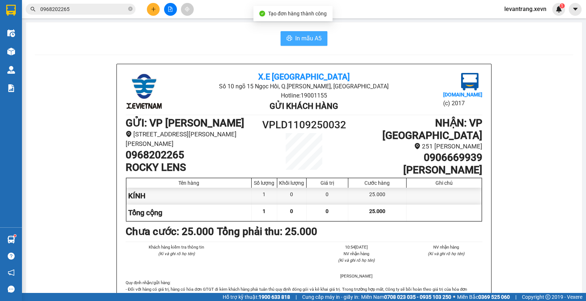
click at [295, 38] on span "In mẫu A5" at bounding box center [308, 38] width 26 height 9
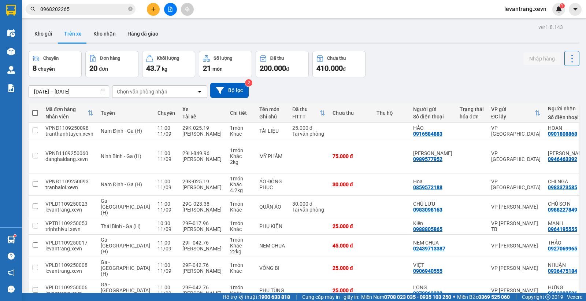
click at [76, 8] on input "0968202265" at bounding box center [83, 9] width 87 height 8
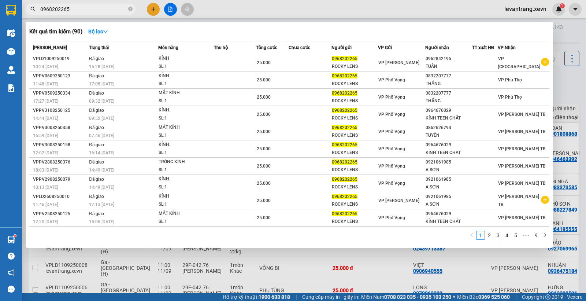
click at [570, 81] on div at bounding box center [293, 150] width 586 height 301
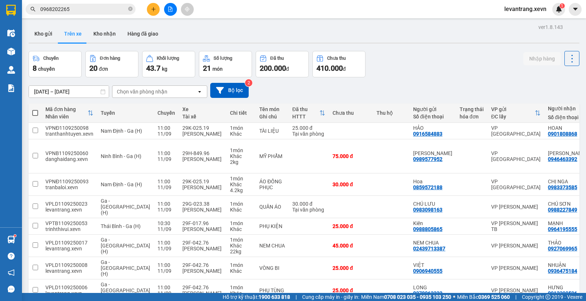
click at [96, 9] on input "0968202265" at bounding box center [83, 9] width 87 height 8
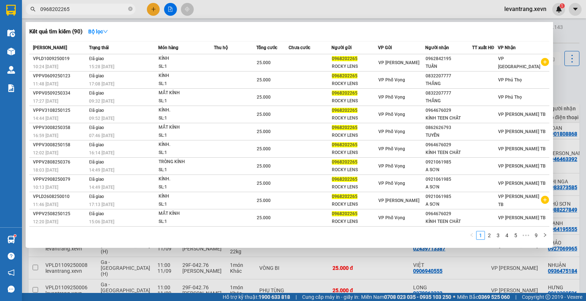
click at [96, 9] on input "0968202265" at bounding box center [83, 9] width 87 height 8
